Goal: Register for event/course

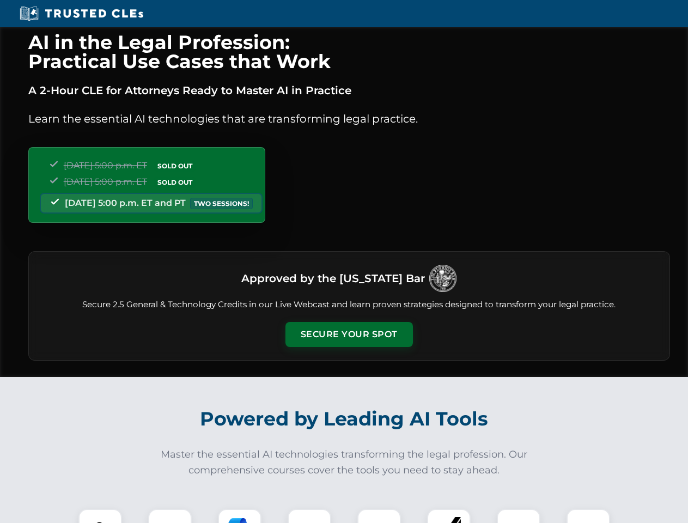
click at [348, 334] on button "Secure Your Spot" at bounding box center [348, 334] width 127 height 25
click at [100, 516] on img at bounding box center [100, 531] width 32 height 32
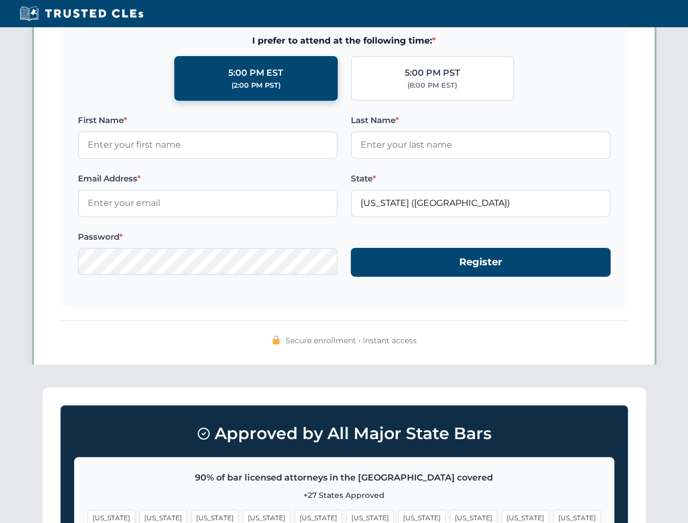
click at [398, 516] on span "[US_STATE]" at bounding box center [421, 518] width 47 height 16
click at [501, 516] on span "[US_STATE]" at bounding box center [524, 518] width 47 height 16
